Goal: Use online tool/utility: Utilize a website feature to perform a specific function

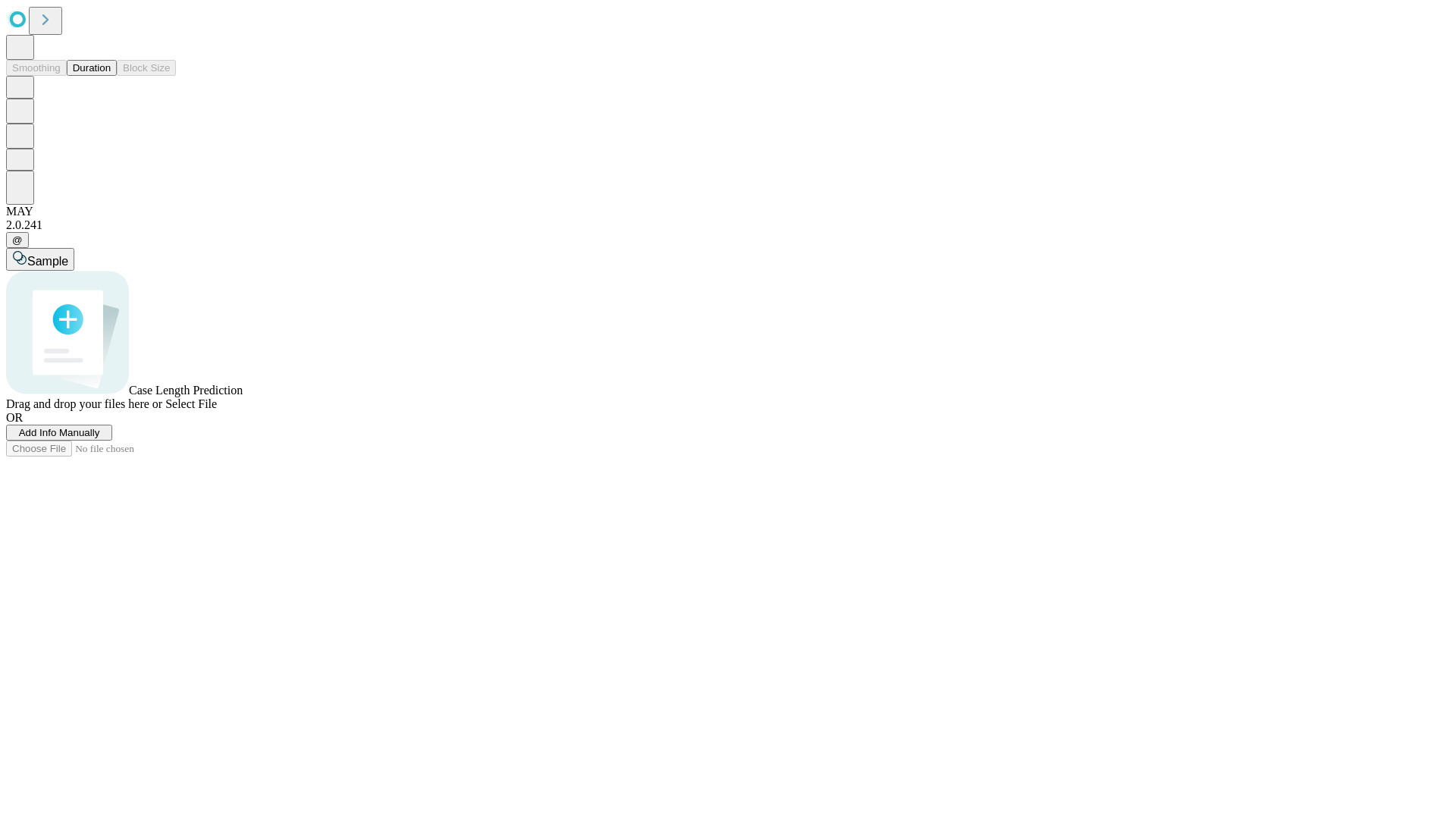
click at [100, 439] on span "Add Info Manually" at bounding box center [59, 432] width 81 height 11
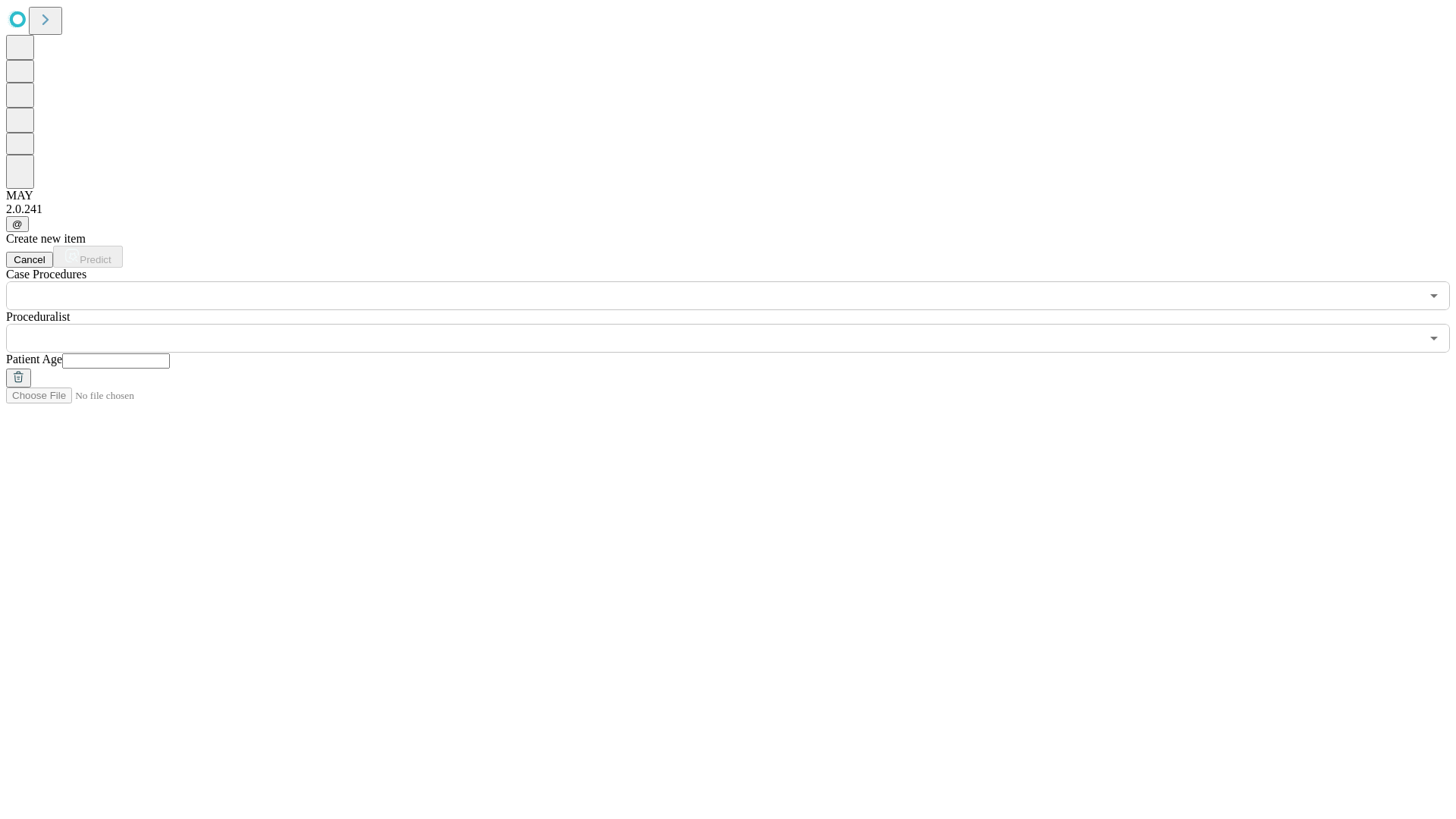
click at [170, 353] on input "text" at bounding box center [116, 361] width 107 height 15
type input "**"
click at [739, 324] on input "text" at bounding box center [713, 339] width 1414 height 29
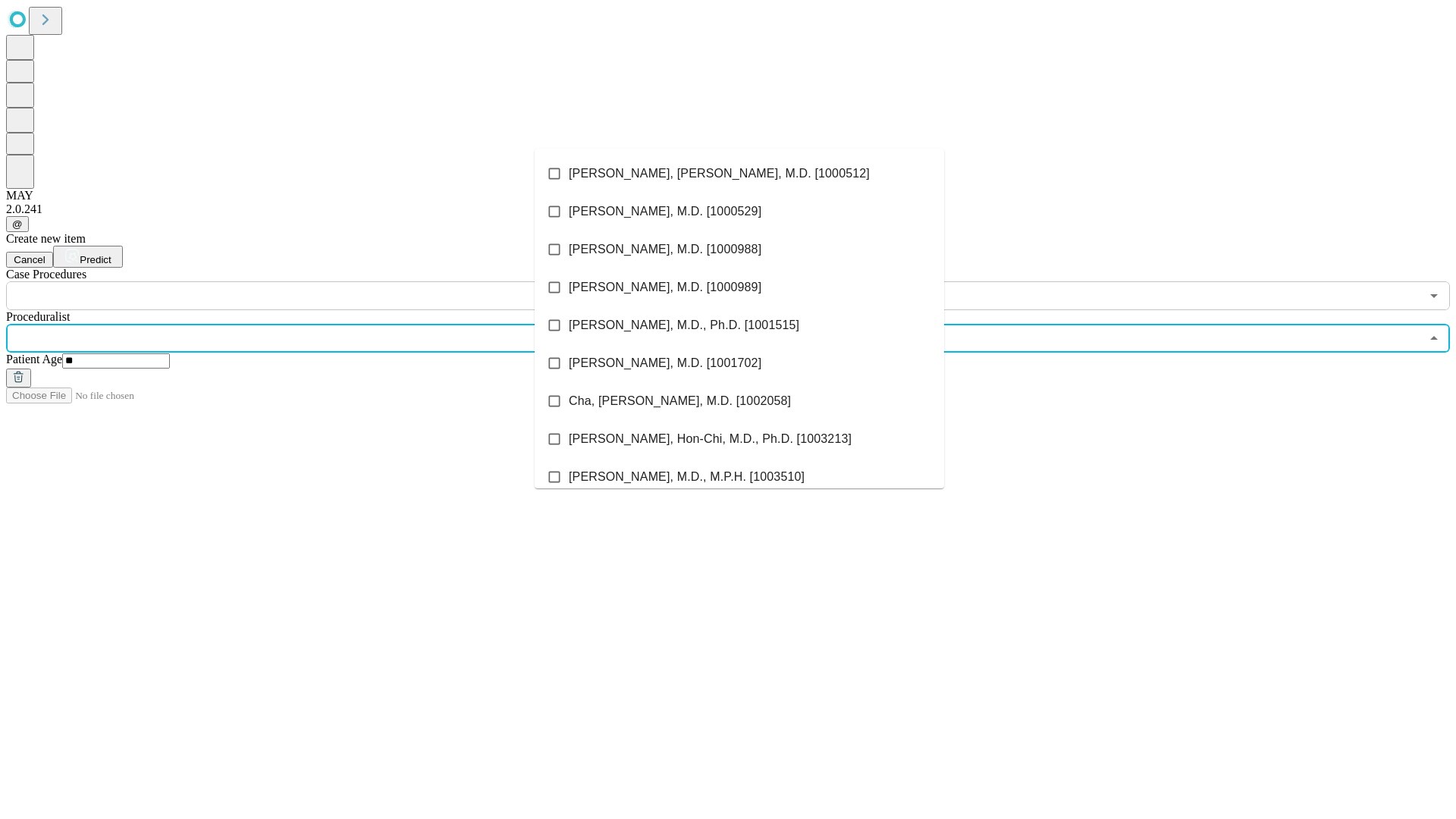
click at [740, 174] on li "[PERSON_NAME], [PERSON_NAME], M.D. [1000512]" at bounding box center [740, 173] width 409 height 38
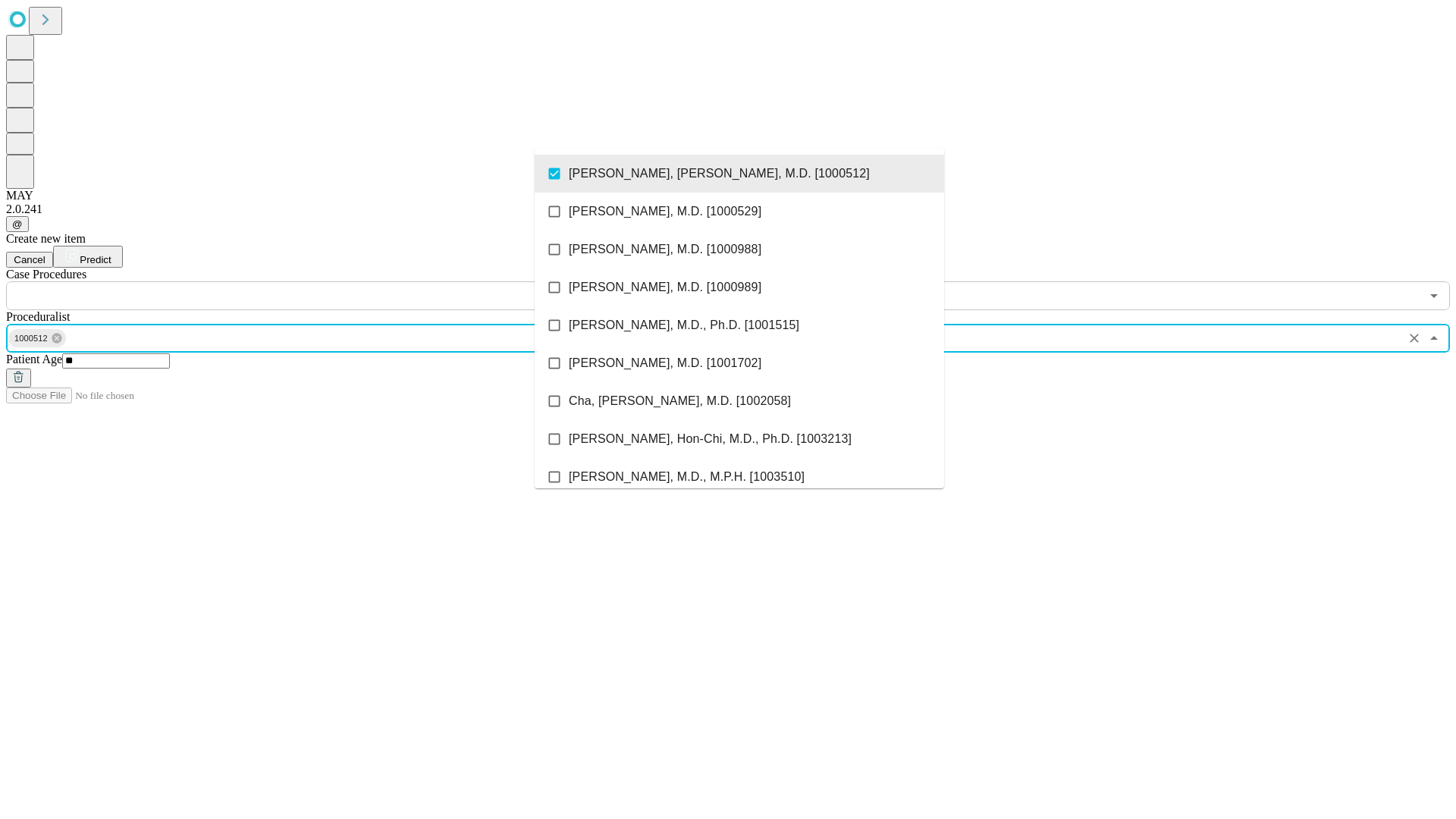
click at [318, 282] on input "text" at bounding box center [713, 296] width 1414 height 29
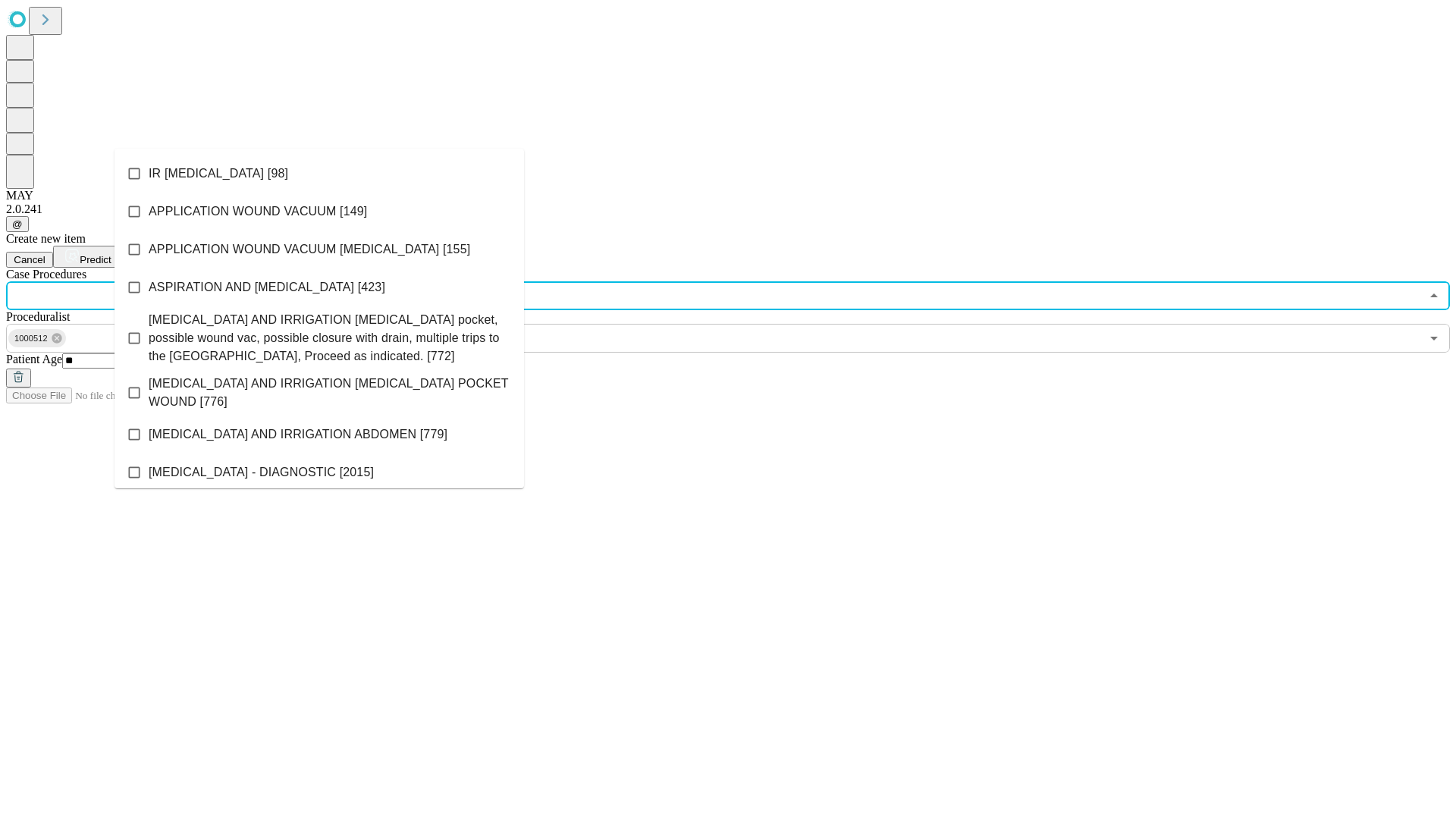
click at [319, 174] on li "IR [MEDICAL_DATA] [98]" at bounding box center [319, 173] width 409 height 38
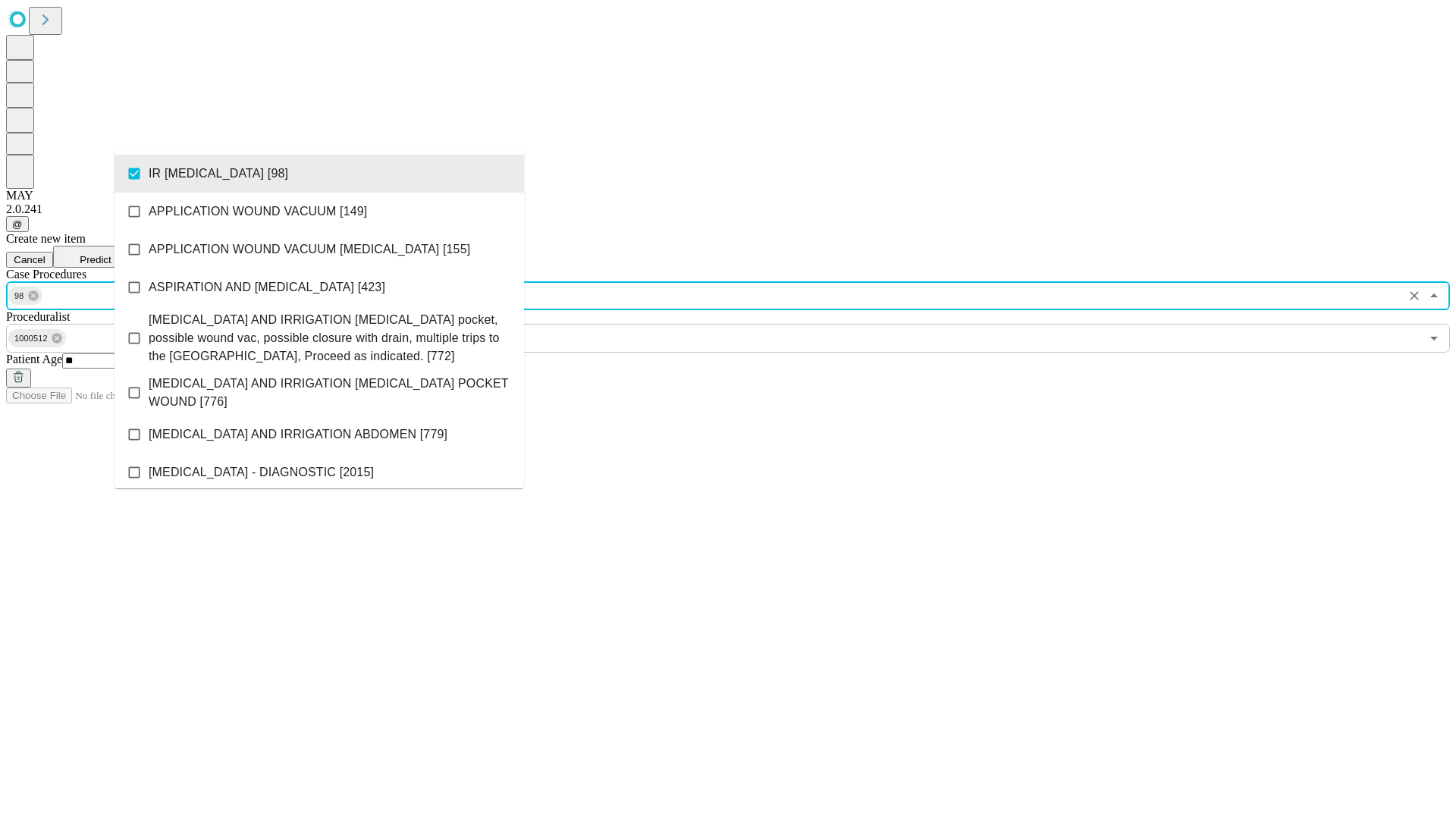
click at [111, 254] on span "Predict" at bounding box center [95, 259] width 31 height 11
